Goal: Find specific page/section: Find specific page/section

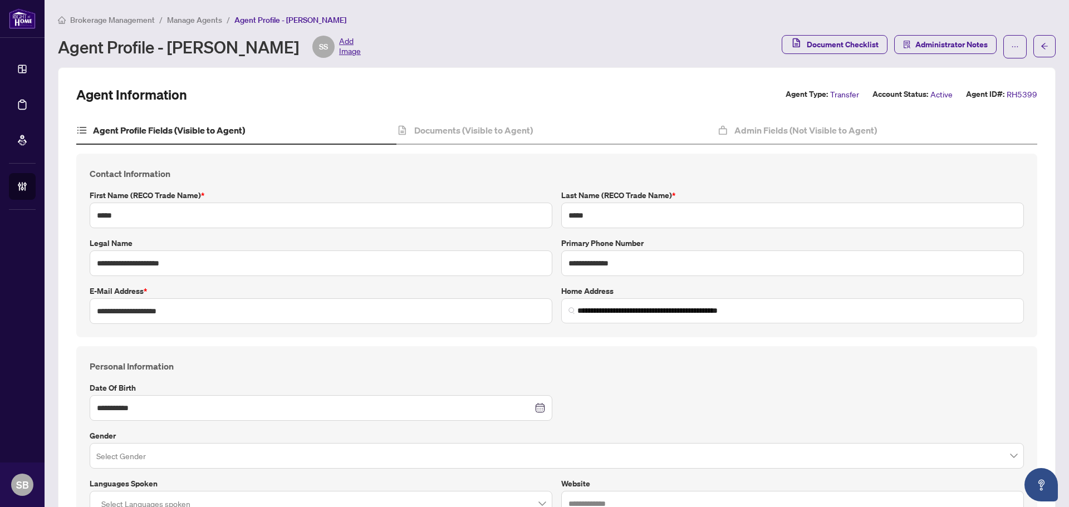
click at [227, 26] on div "Brokerage Management / Manage Agents / Agent Profile - [PERSON_NAME] Agent Prof…" at bounding box center [556, 35] width 997 height 45
click at [210, 20] on span "Manage Agents" at bounding box center [194, 20] width 55 height 10
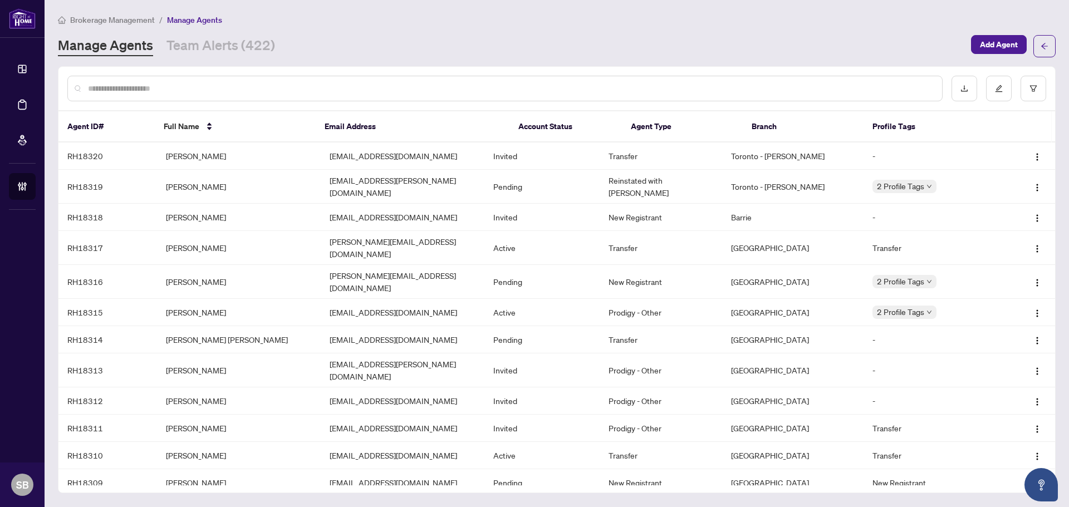
click at [300, 92] on div at bounding box center [504, 89] width 875 height 26
click at [300, 89] on input "text" at bounding box center [510, 88] width 845 height 12
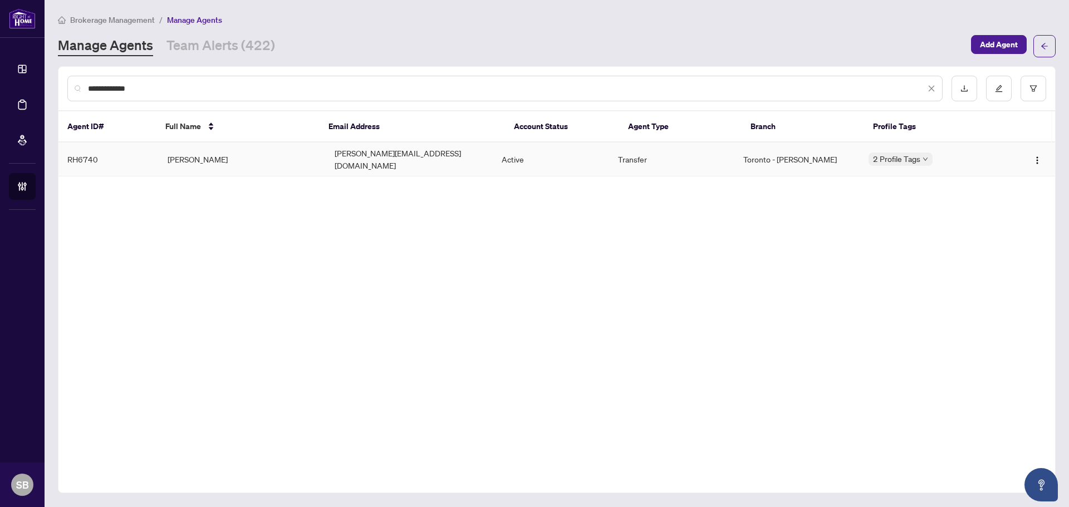
type input "**********"
click at [284, 153] on td "[PERSON_NAME]" at bounding box center [242, 159] width 167 height 34
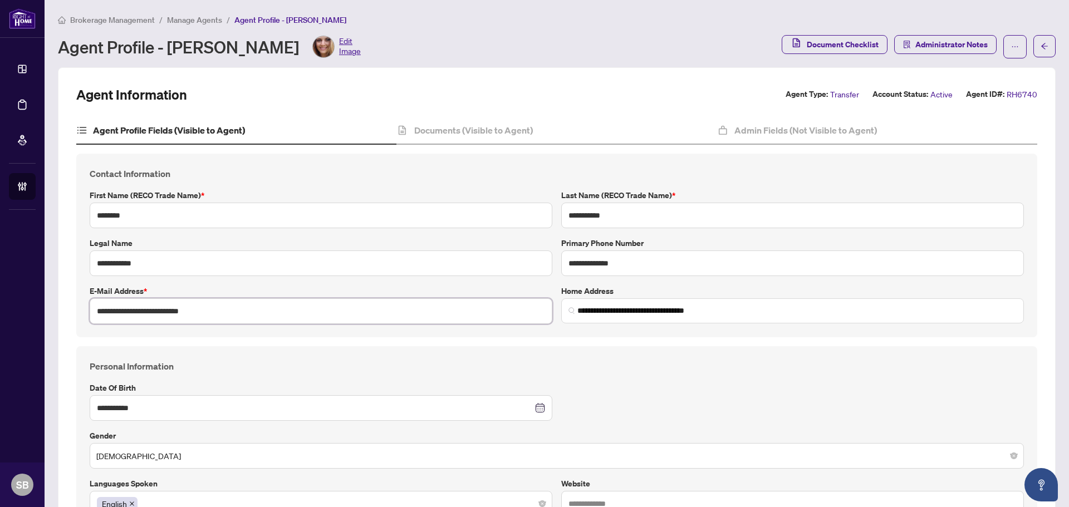
drag, startPoint x: 228, startPoint y: 316, endPoint x: 66, endPoint y: 303, distance: 163.0
